Goal: Find contact information: Find contact information

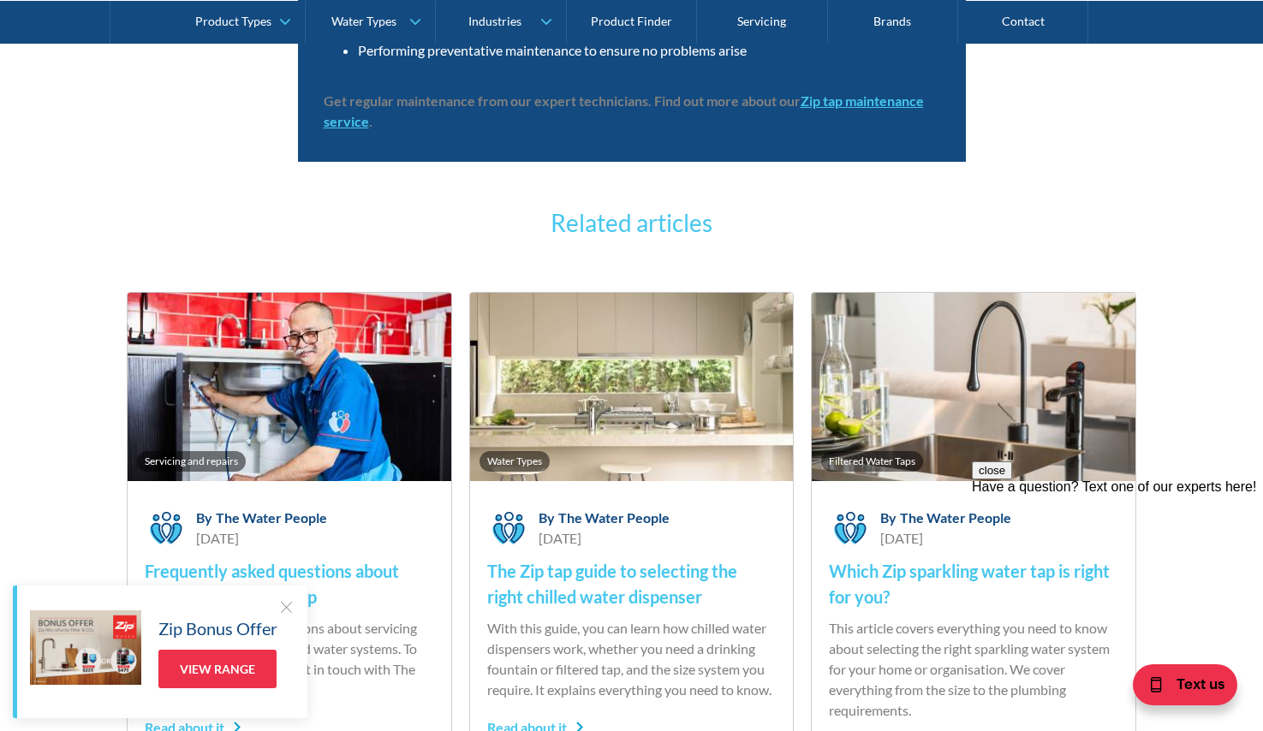
scroll to position [3459, 0]
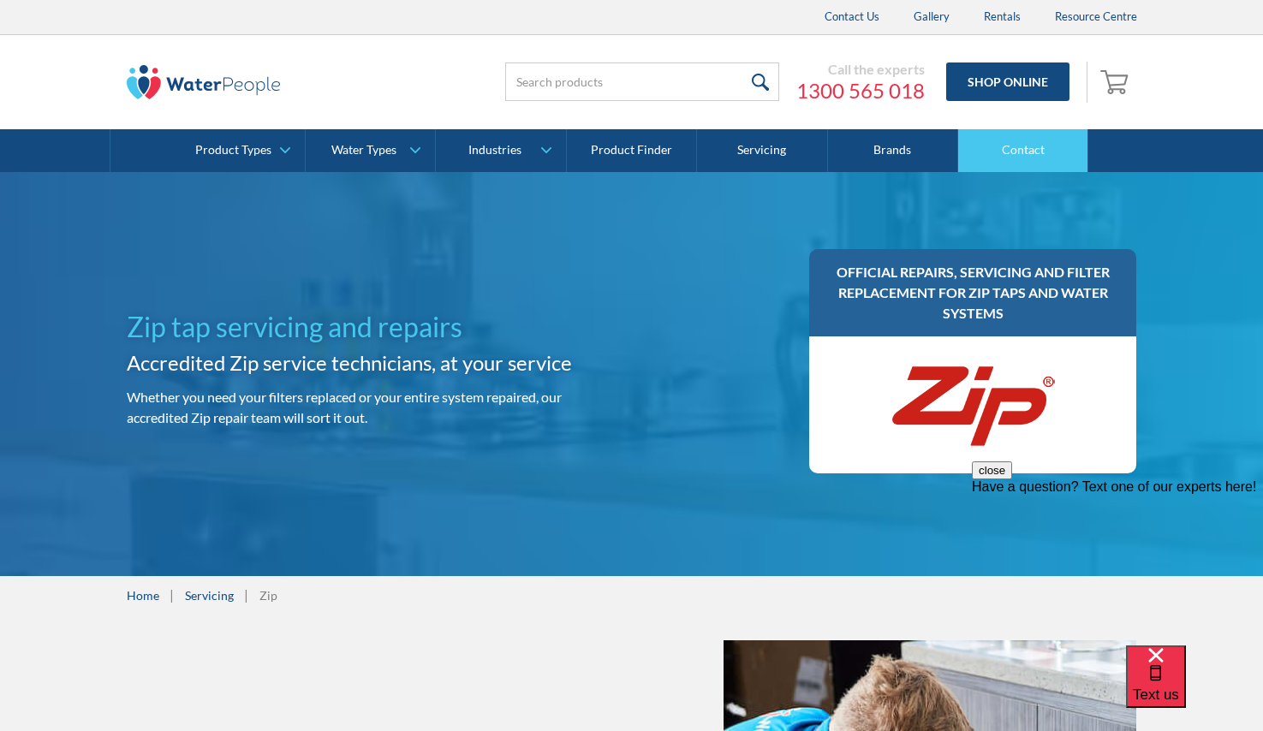
click at [1026, 153] on link "Contact" at bounding box center [1023, 150] width 130 height 43
